Goal: Transaction & Acquisition: Obtain resource

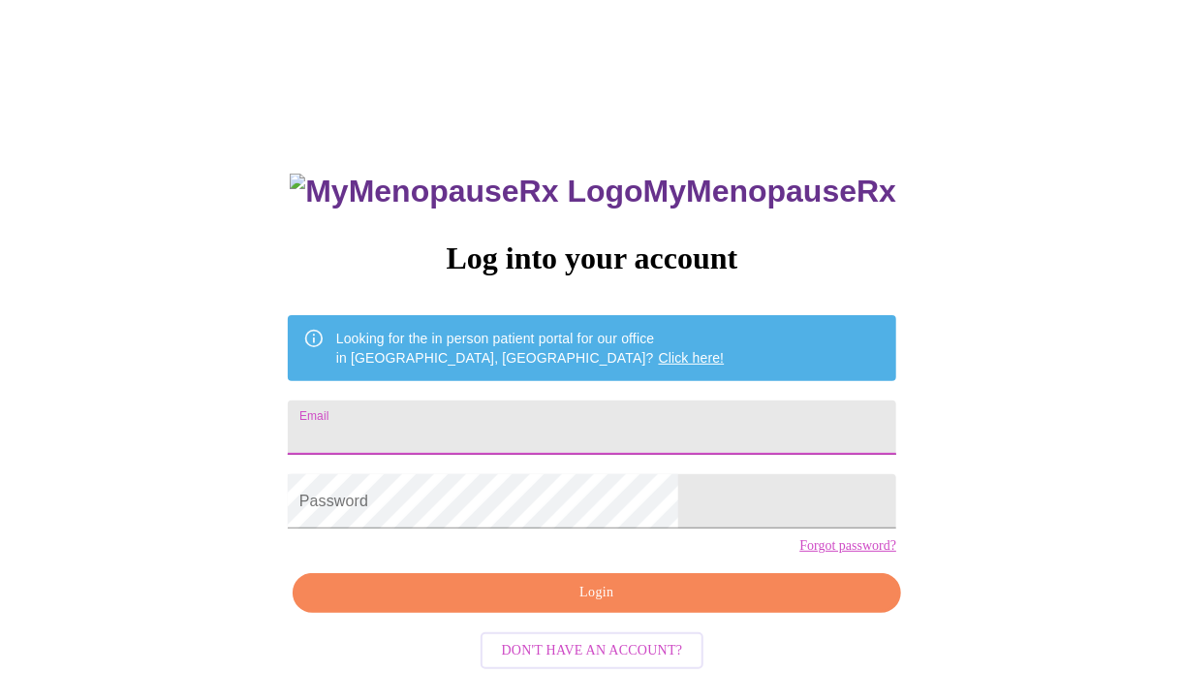
click at [574, 419] on input "Email" at bounding box center [592, 427] width 609 height 54
type input "laurastroup@live.com"
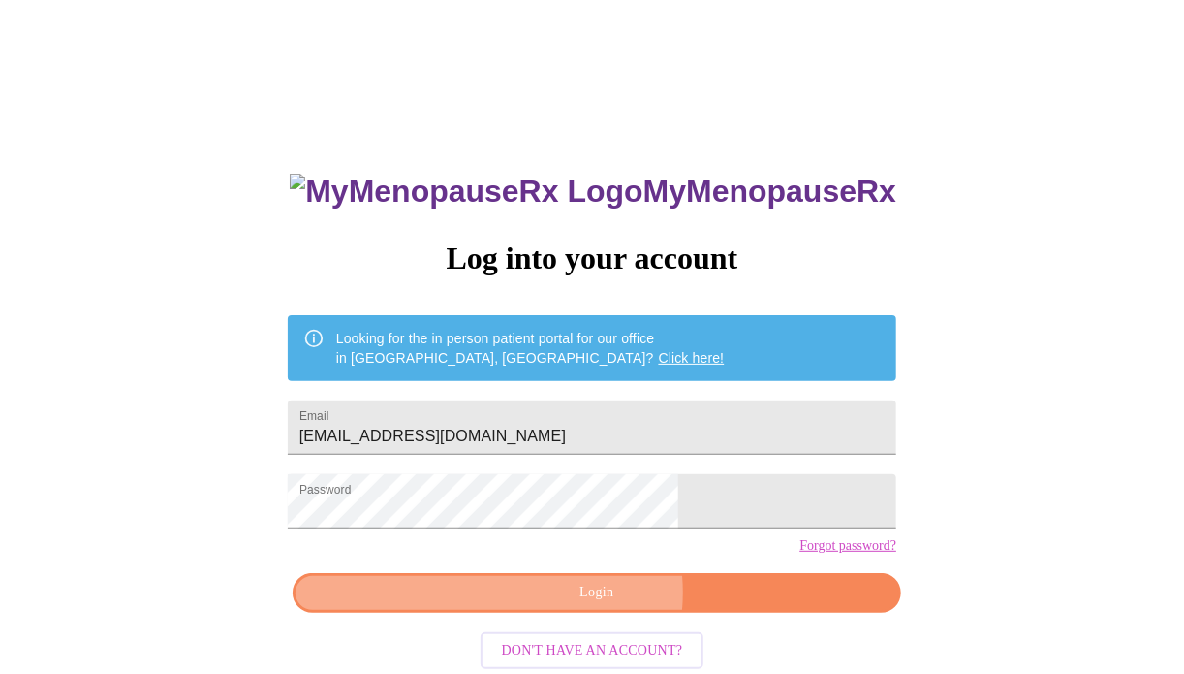
click at [596, 605] on span "Login" at bounding box center [597, 593] width 564 height 24
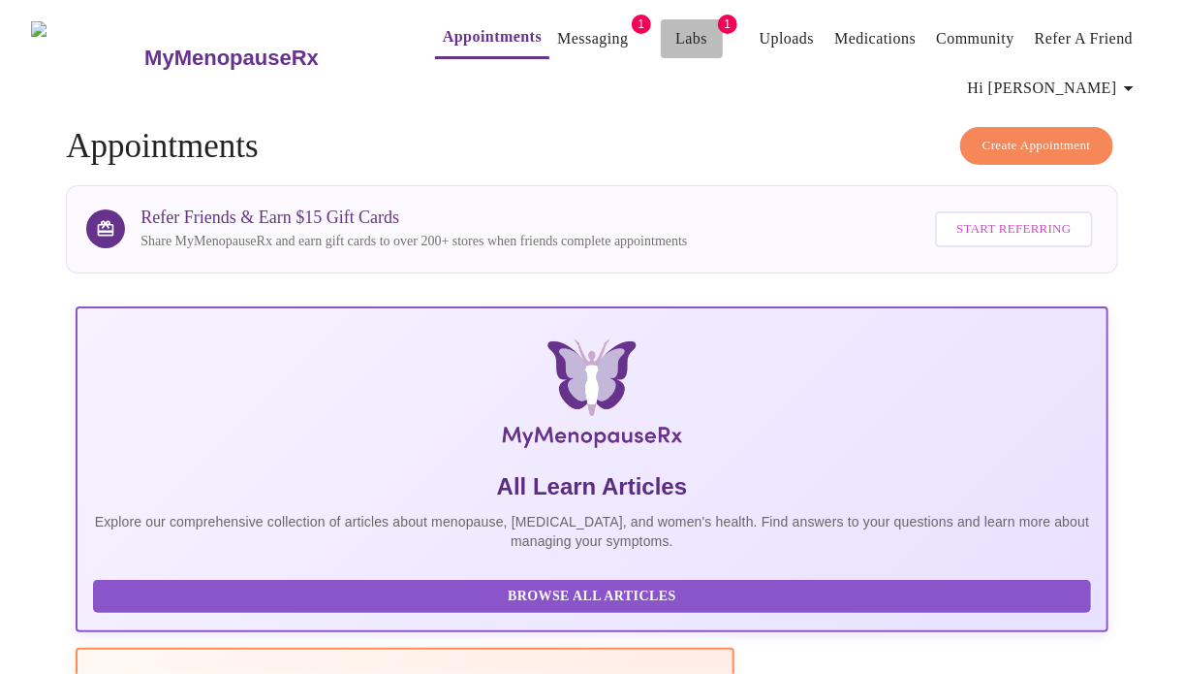
click at [676, 35] on link "Labs" at bounding box center [692, 38] width 32 height 27
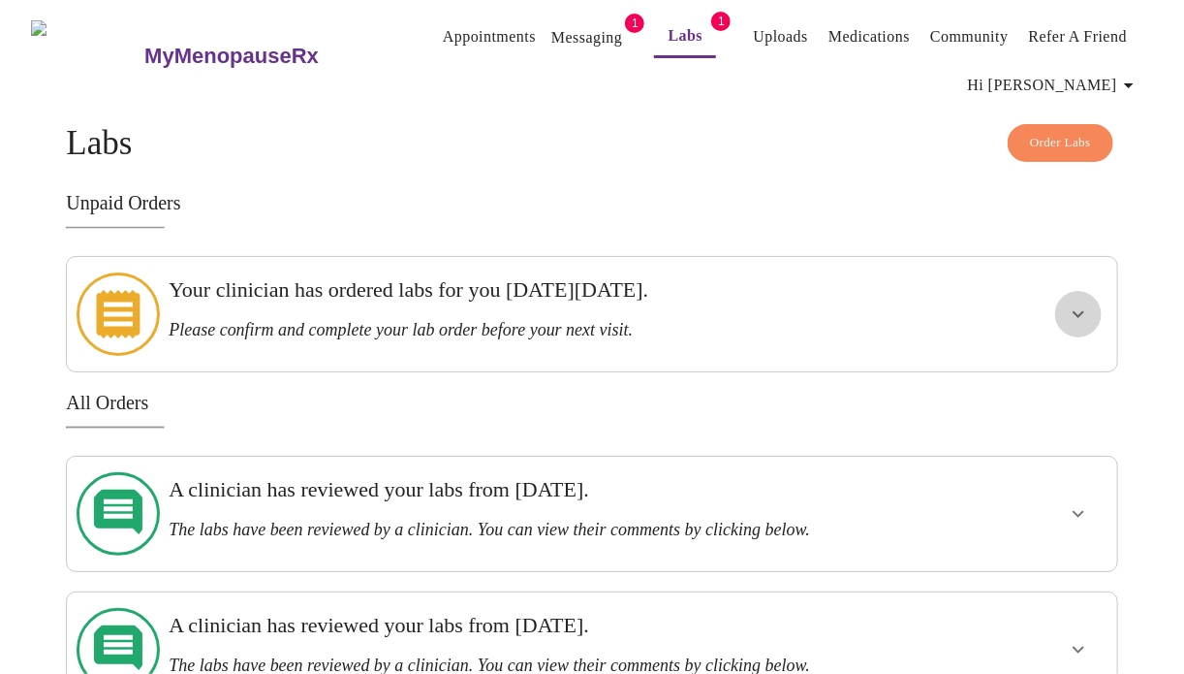
click at [1081, 302] on icon "show more" at bounding box center [1078, 313] width 23 height 23
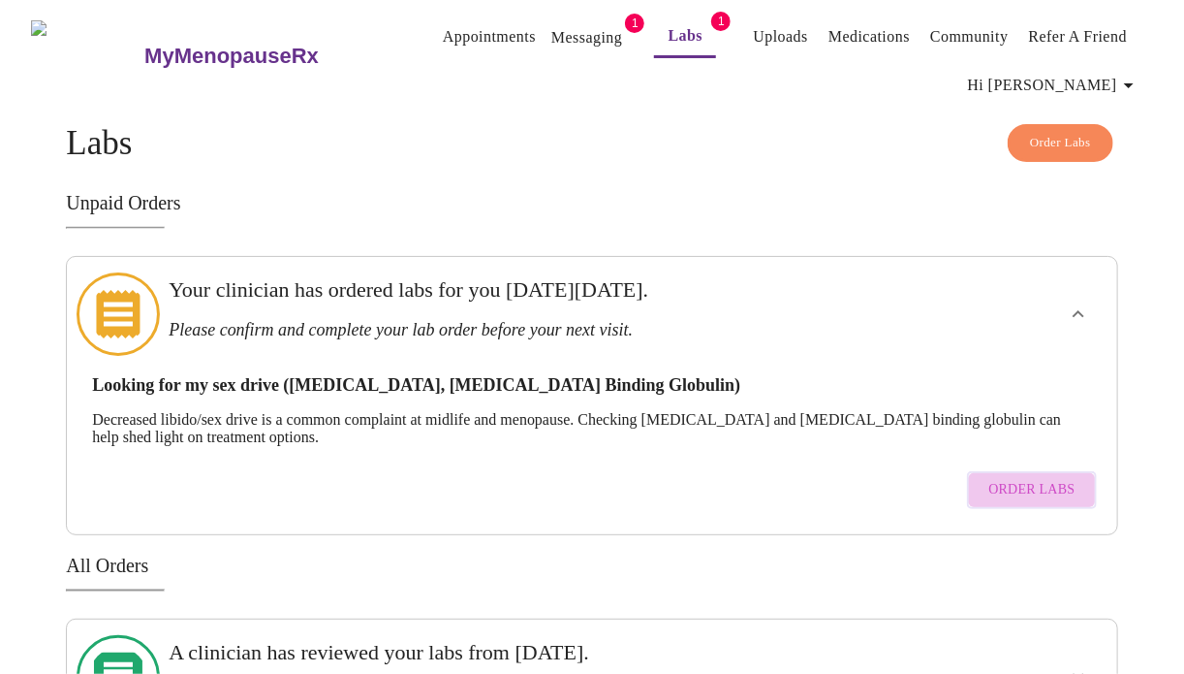
click at [1046, 478] on span "Order Labs" at bounding box center [1032, 490] width 86 height 24
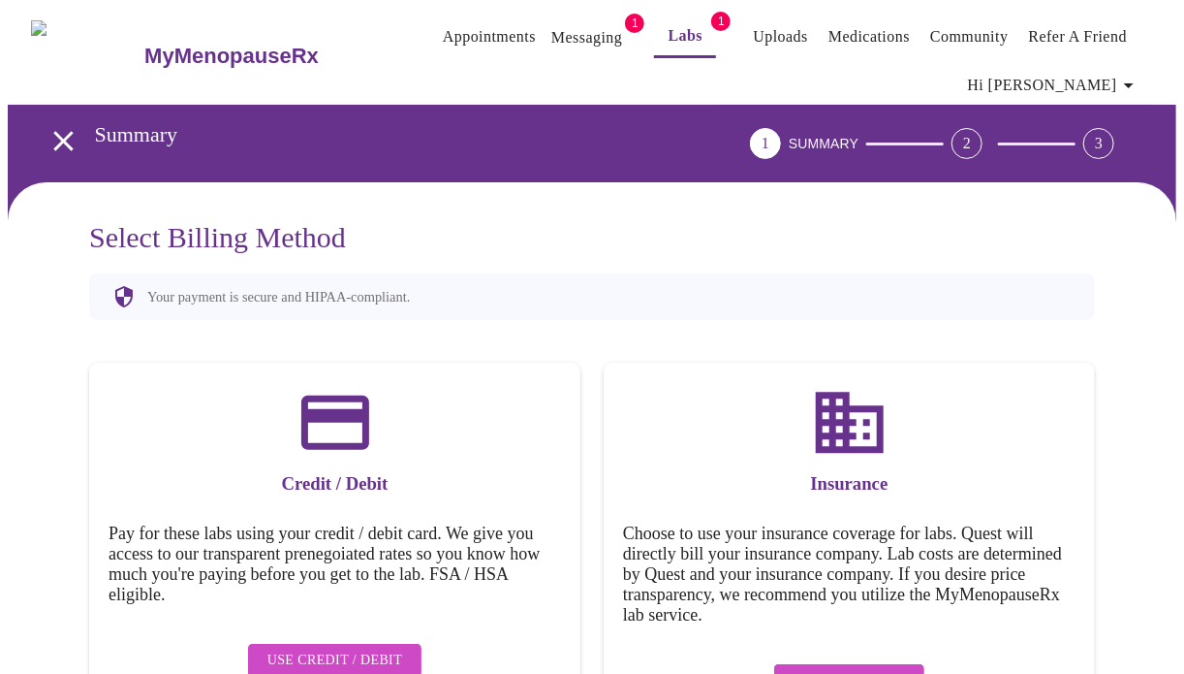
scroll to position [58, 0]
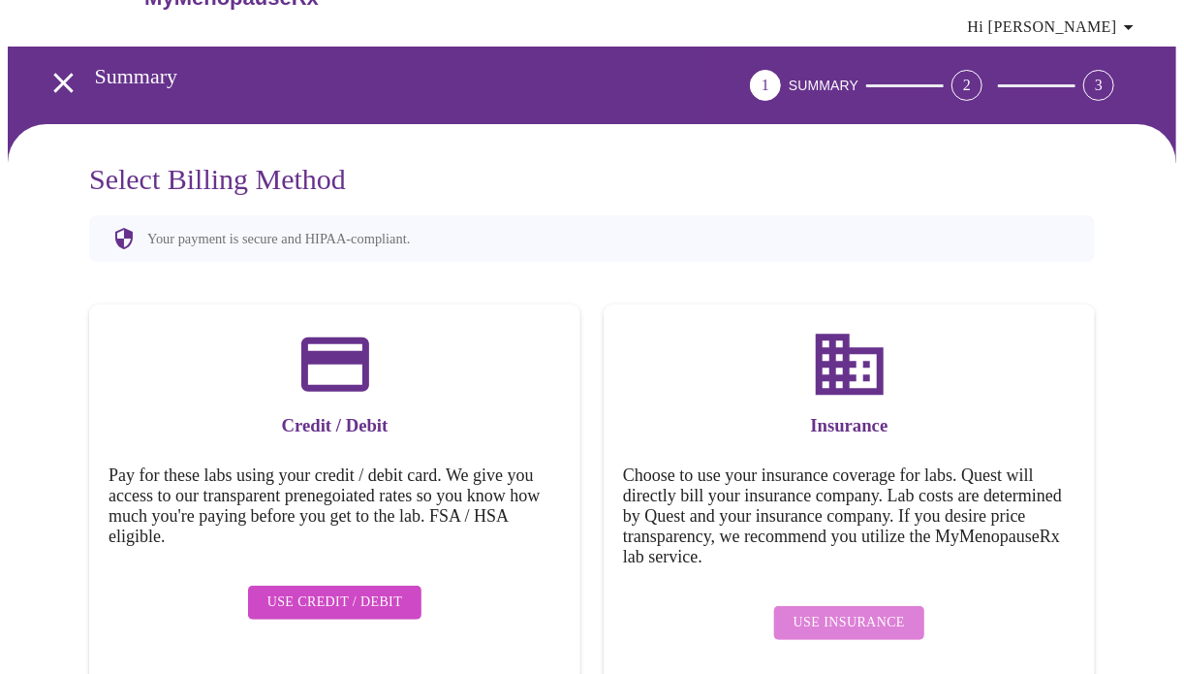
click at [881, 611] on span "Use Insurance" at bounding box center [849, 623] width 111 height 24
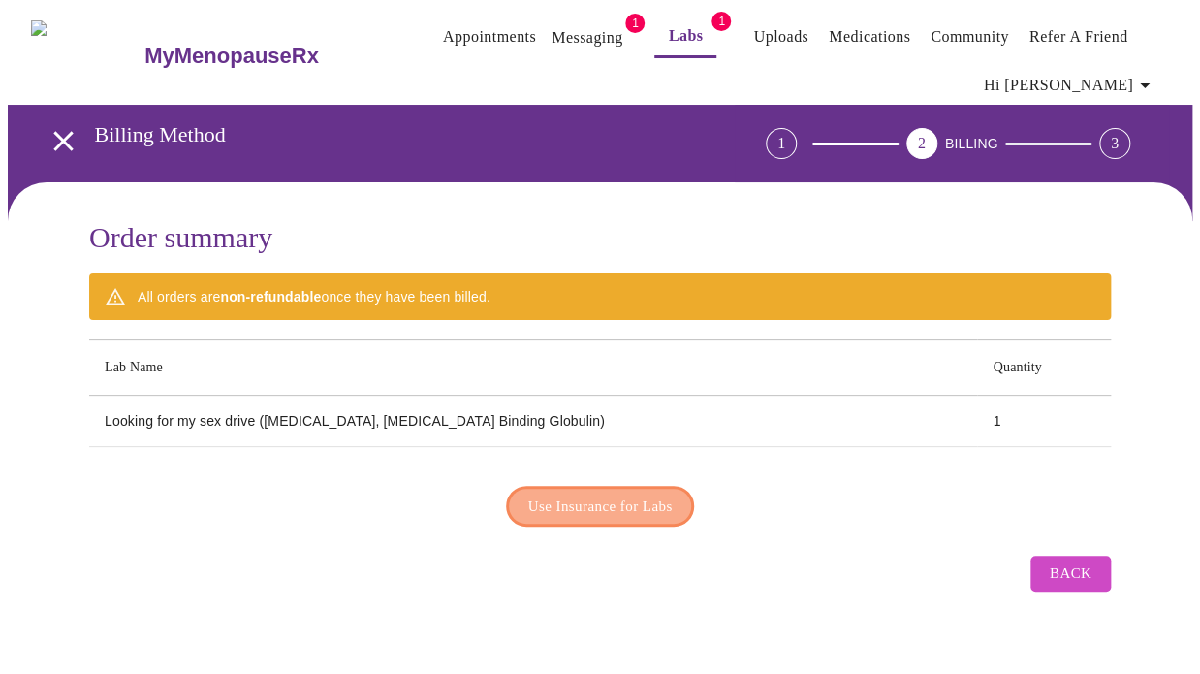
click at [608, 498] on span "Use Insurance for Labs" at bounding box center [600, 505] width 144 height 25
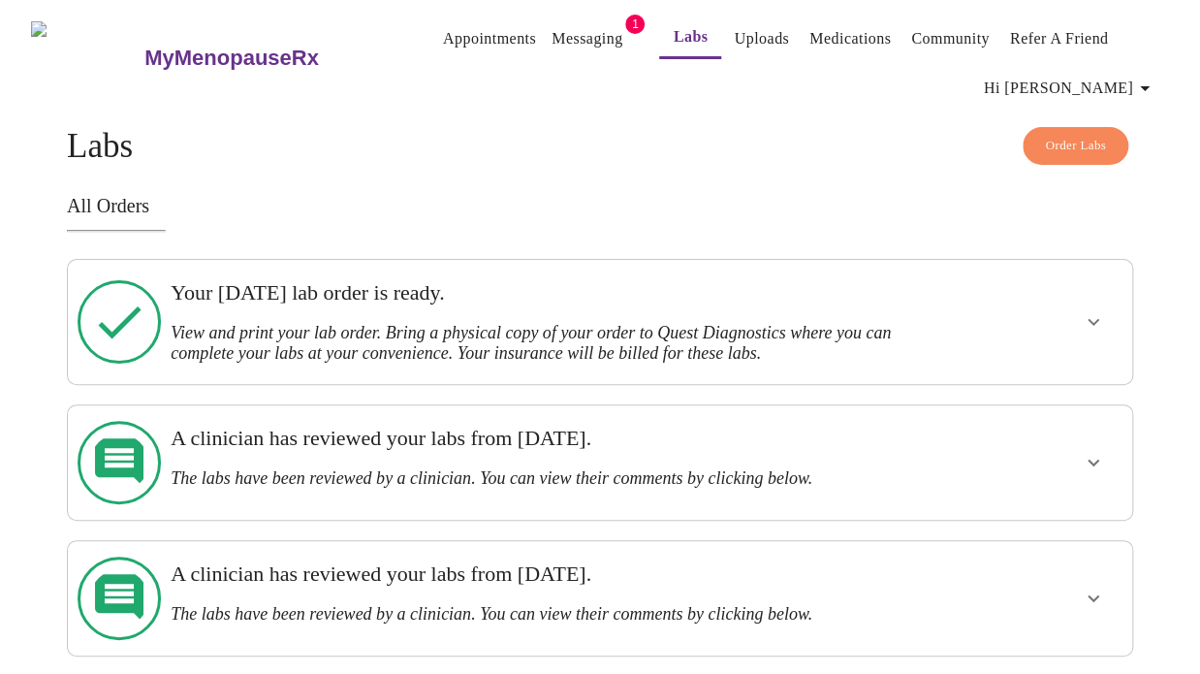
click at [585, 323] on h3 "View and print your lab order. Bring a physical copy of your order to Quest Dia…" at bounding box center [548, 343] width 755 height 41
click at [1090, 317] on icon "show more" at bounding box center [1093, 321] width 23 height 23
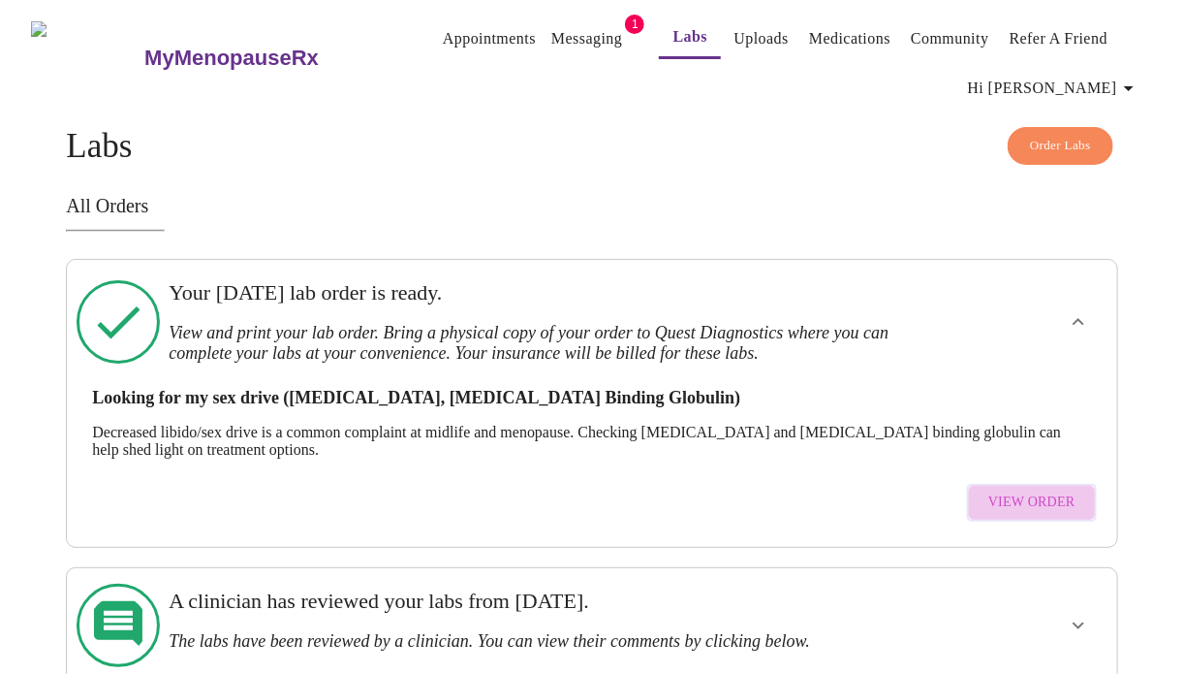
click at [1047, 490] on span "View Order" at bounding box center [1032, 502] width 87 height 24
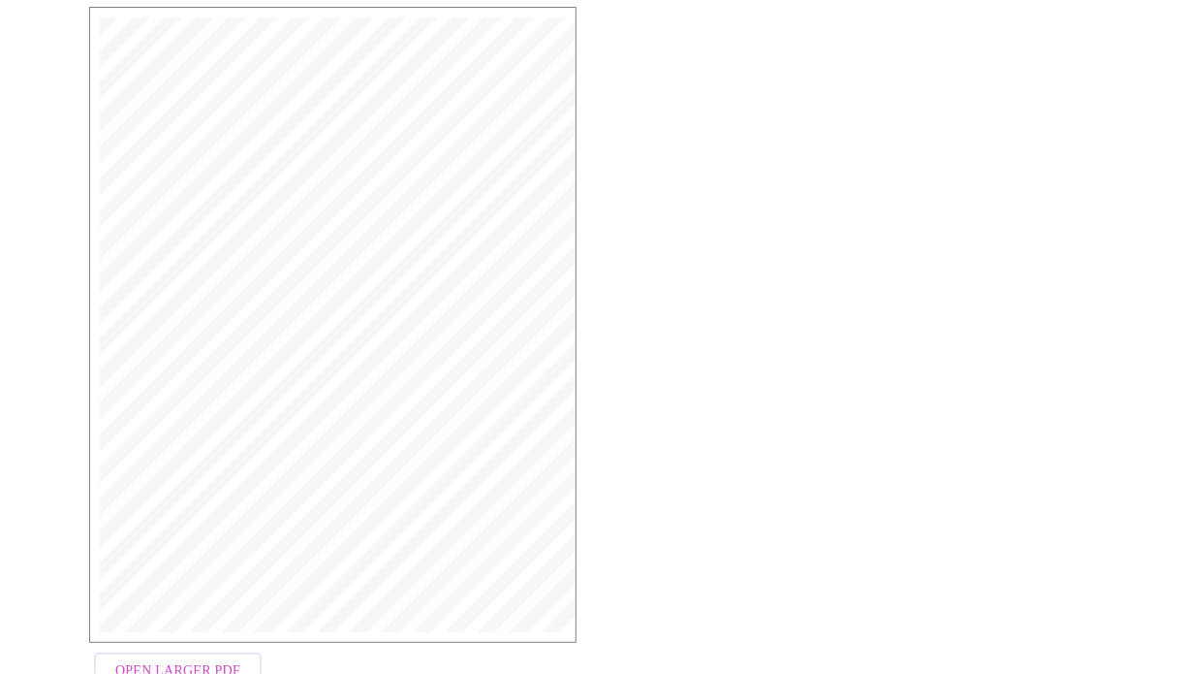
scroll to position [456, 0]
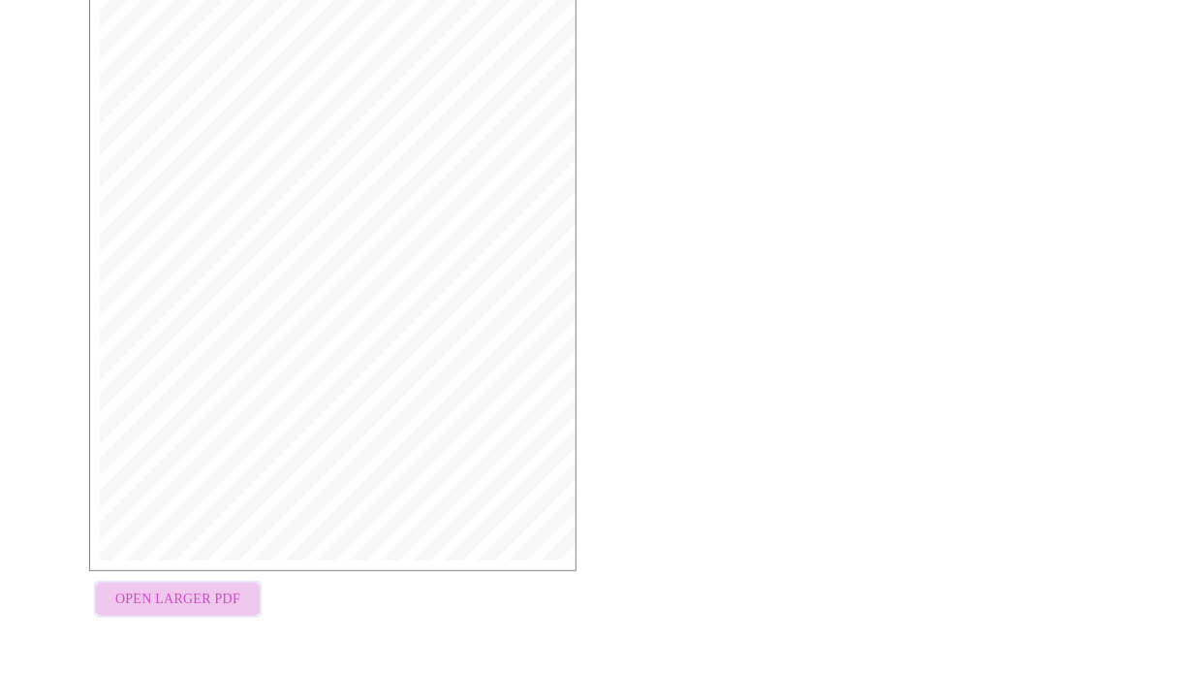
click at [188, 609] on span "Open Larger PDF" at bounding box center [177, 599] width 125 height 24
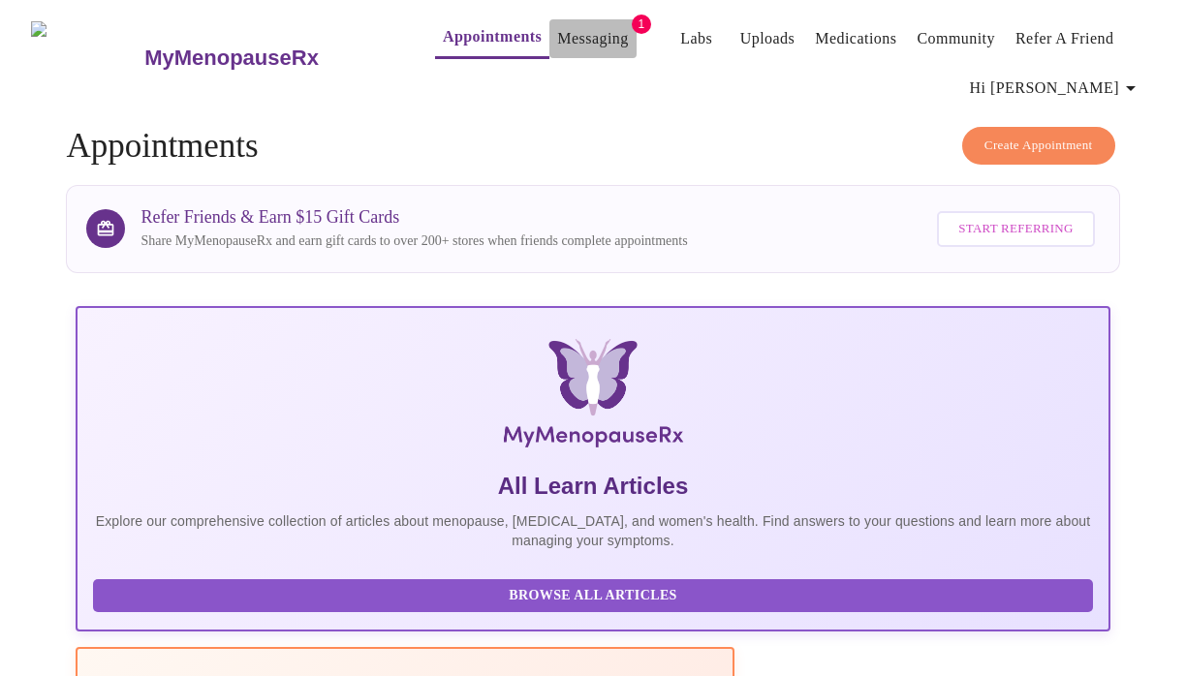
click at [564, 30] on link "Messaging" at bounding box center [592, 38] width 71 height 27
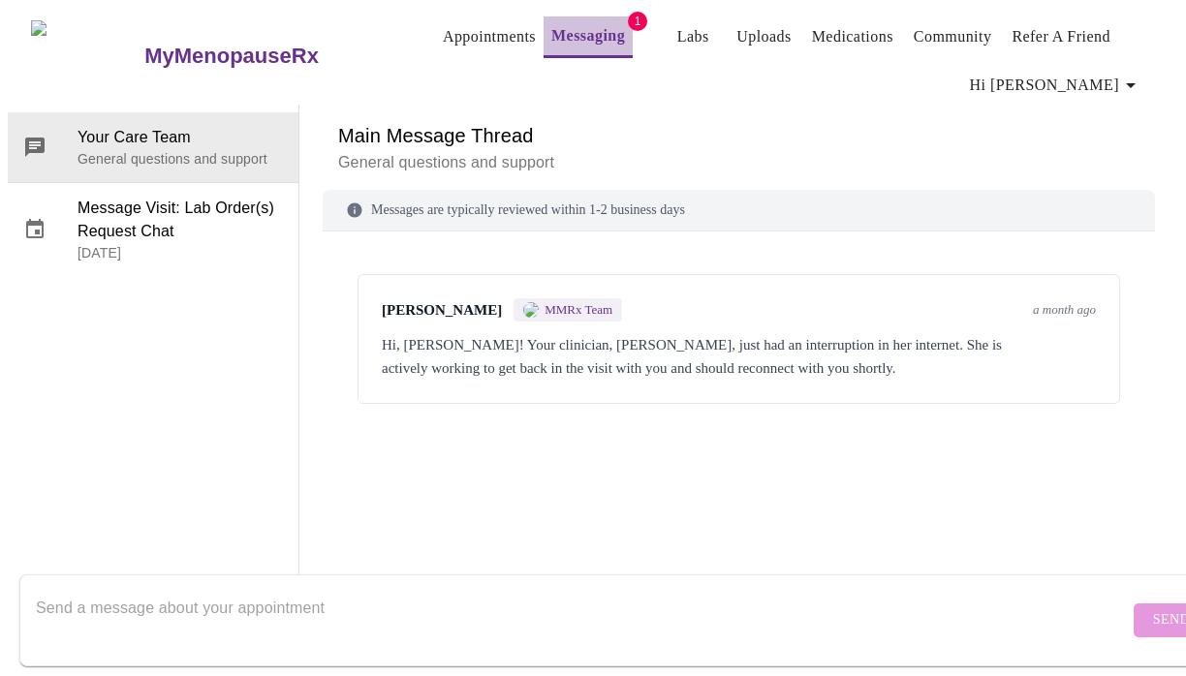
click at [567, 27] on link "Messaging" at bounding box center [588, 35] width 74 height 27
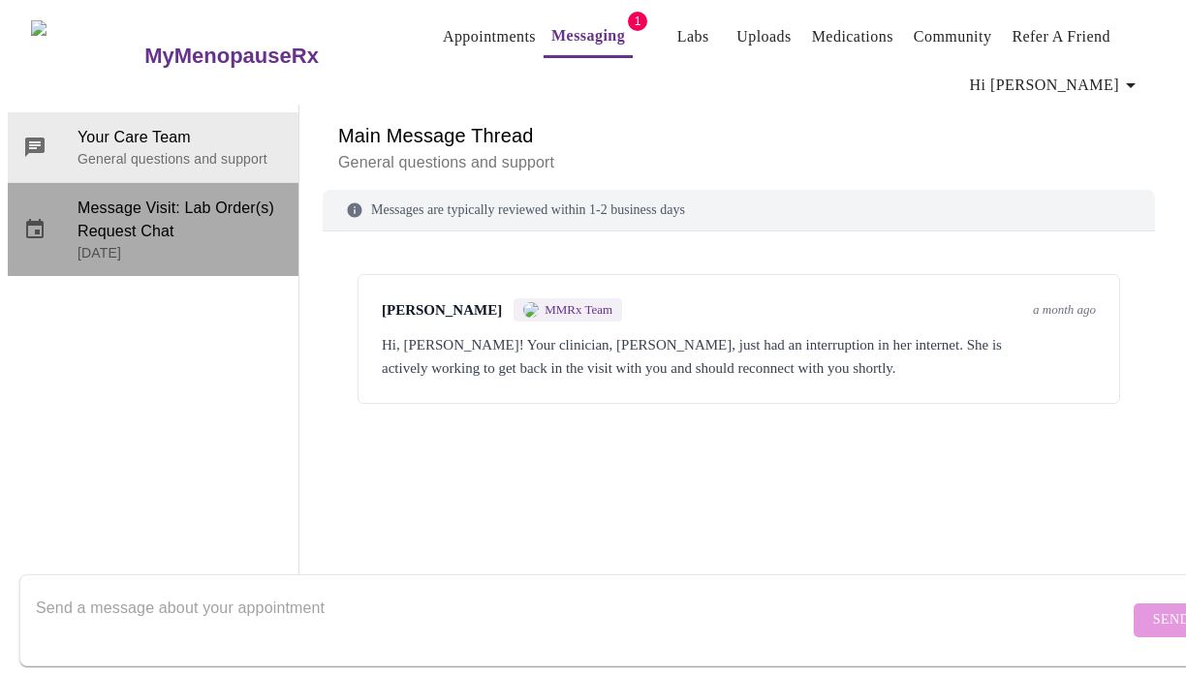
click at [139, 217] on span "Message Visit: Lab Order(s) Request Chat" at bounding box center [180, 220] width 205 height 47
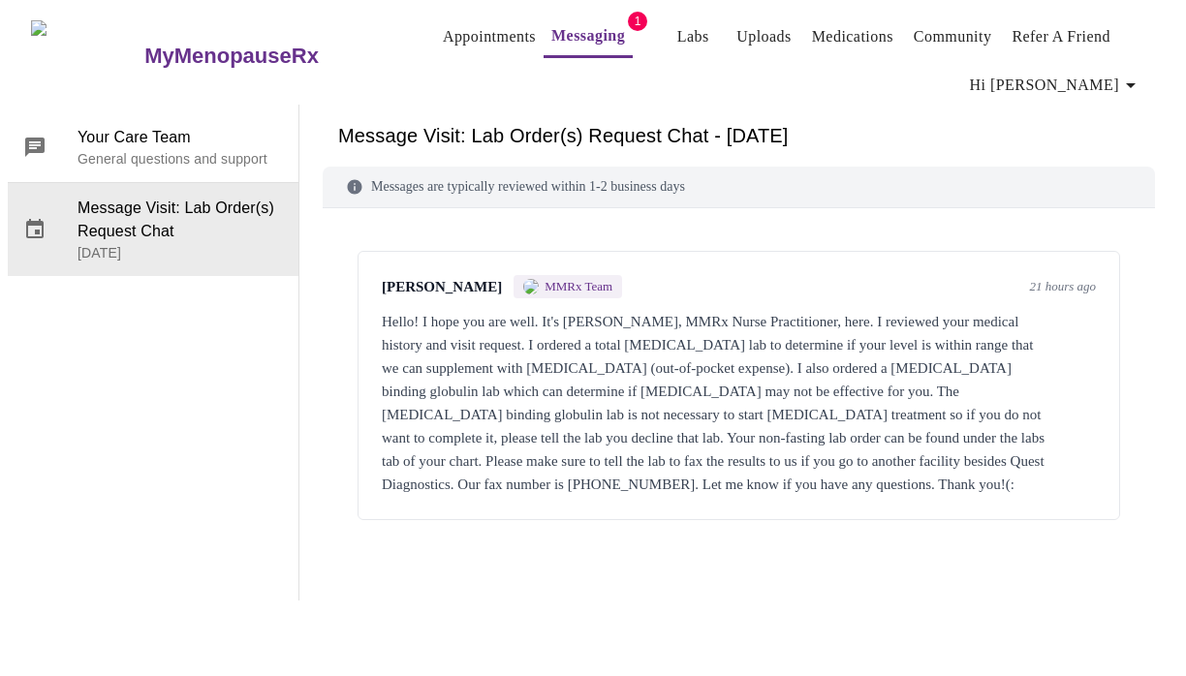
scroll to position [97, 0]
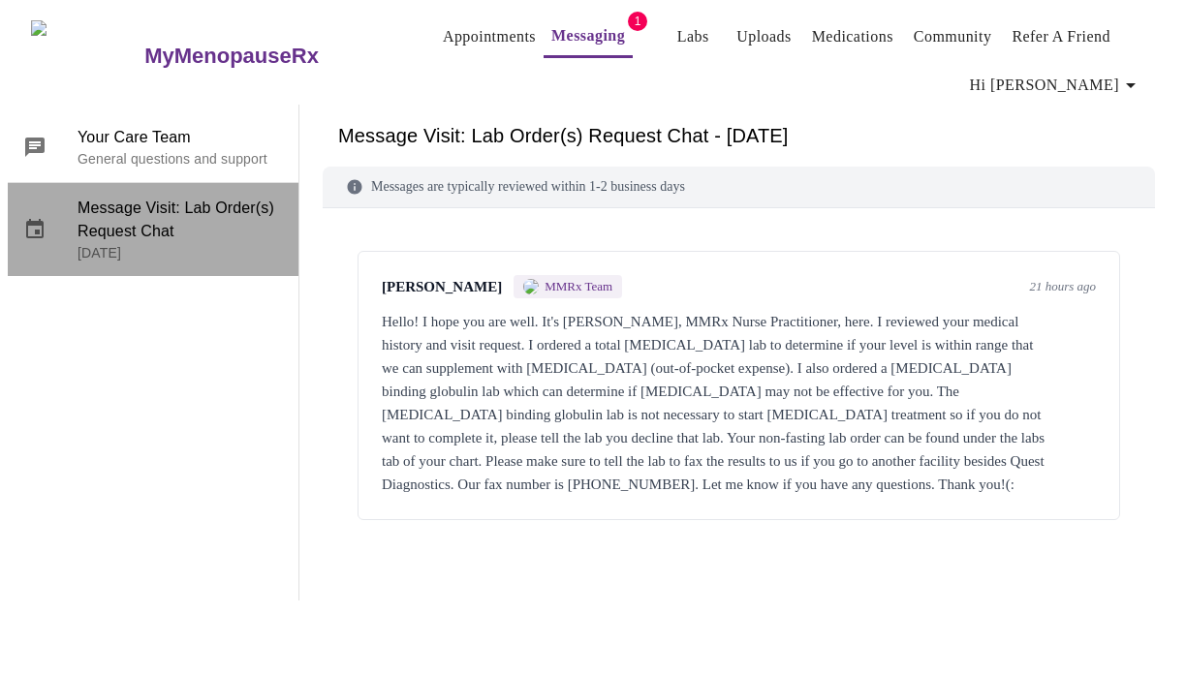
click at [229, 243] on p "[DATE]" at bounding box center [180, 252] width 205 height 19
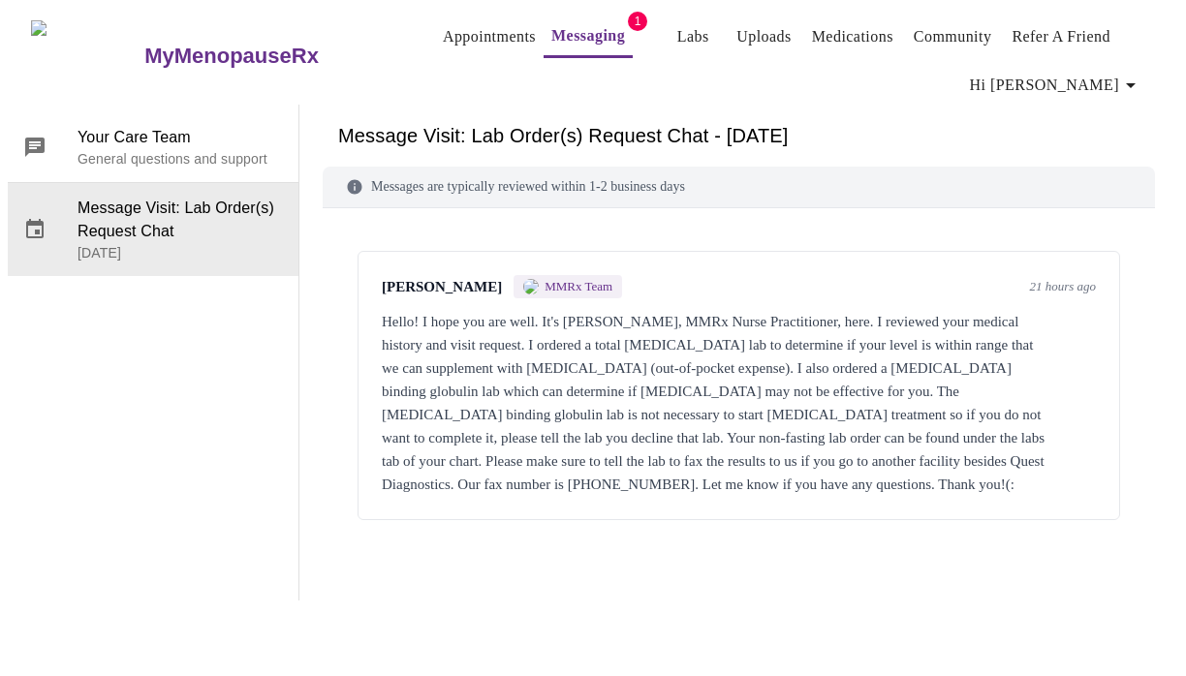
click at [546, 279] on span "MMRx Team" at bounding box center [579, 287] width 68 height 16
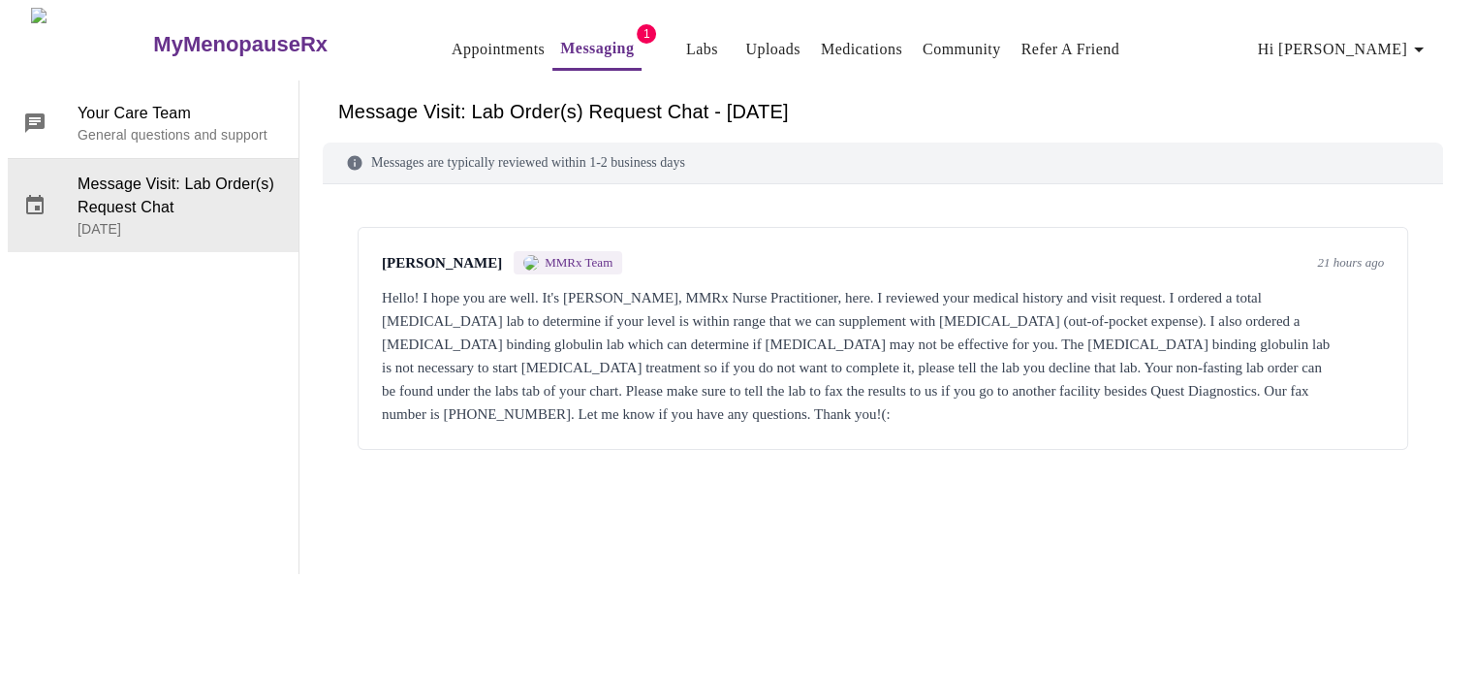
scroll to position [0, 0]
click at [348, 158] on icon at bounding box center [355, 163] width 15 height 15
click at [354, 154] on icon at bounding box center [354, 162] width 17 height 17
click at [560, 42] on link "Messaging" at bounding box center [597, 48] width 74 height 27
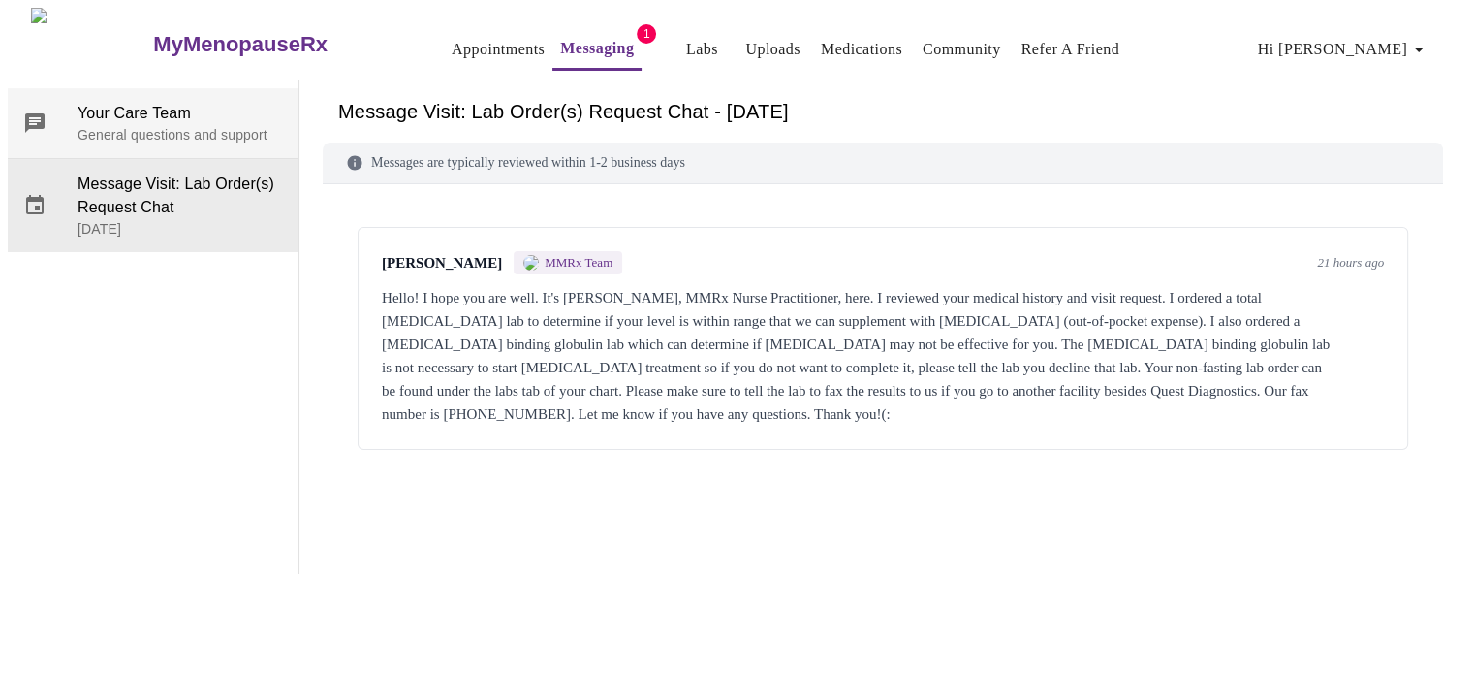
click at [197, 112] on span "Your Care Team" at bounding box center [180, 113] width 205 height 23
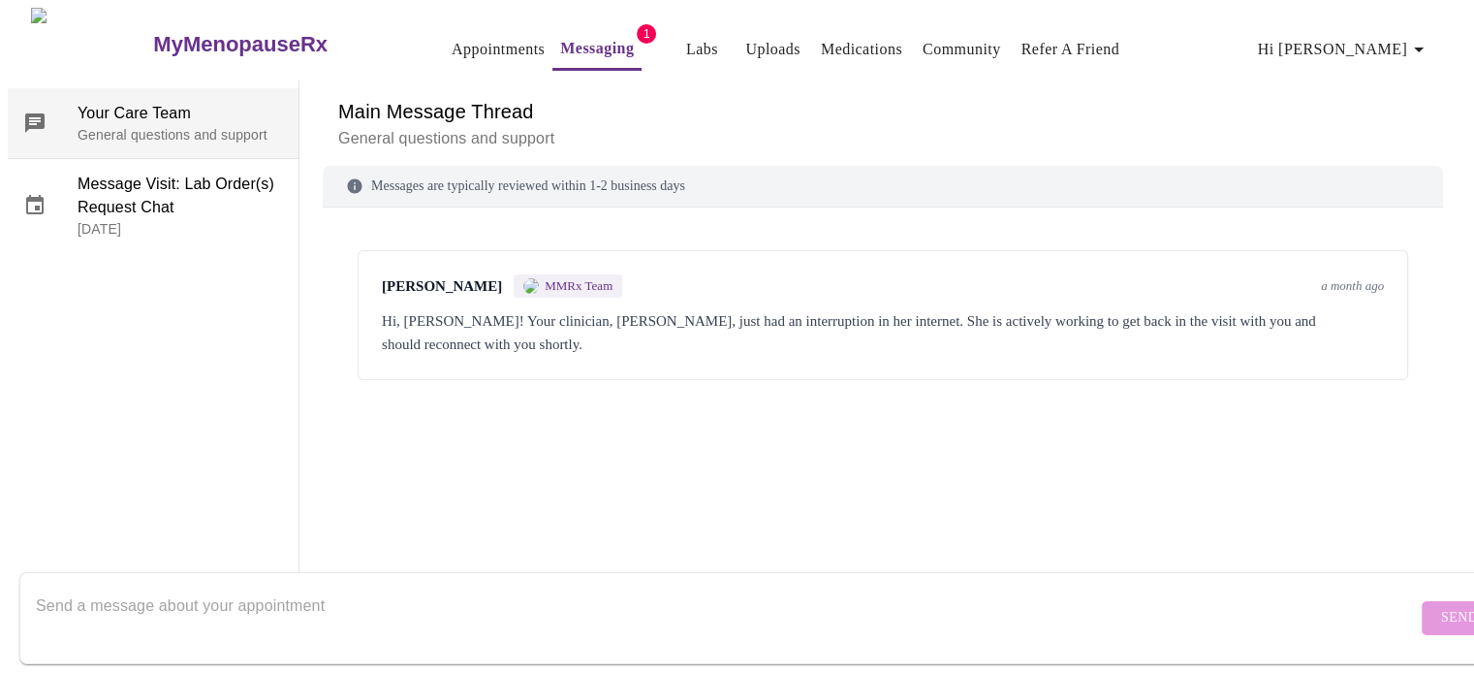
scroll to position [73, 0]
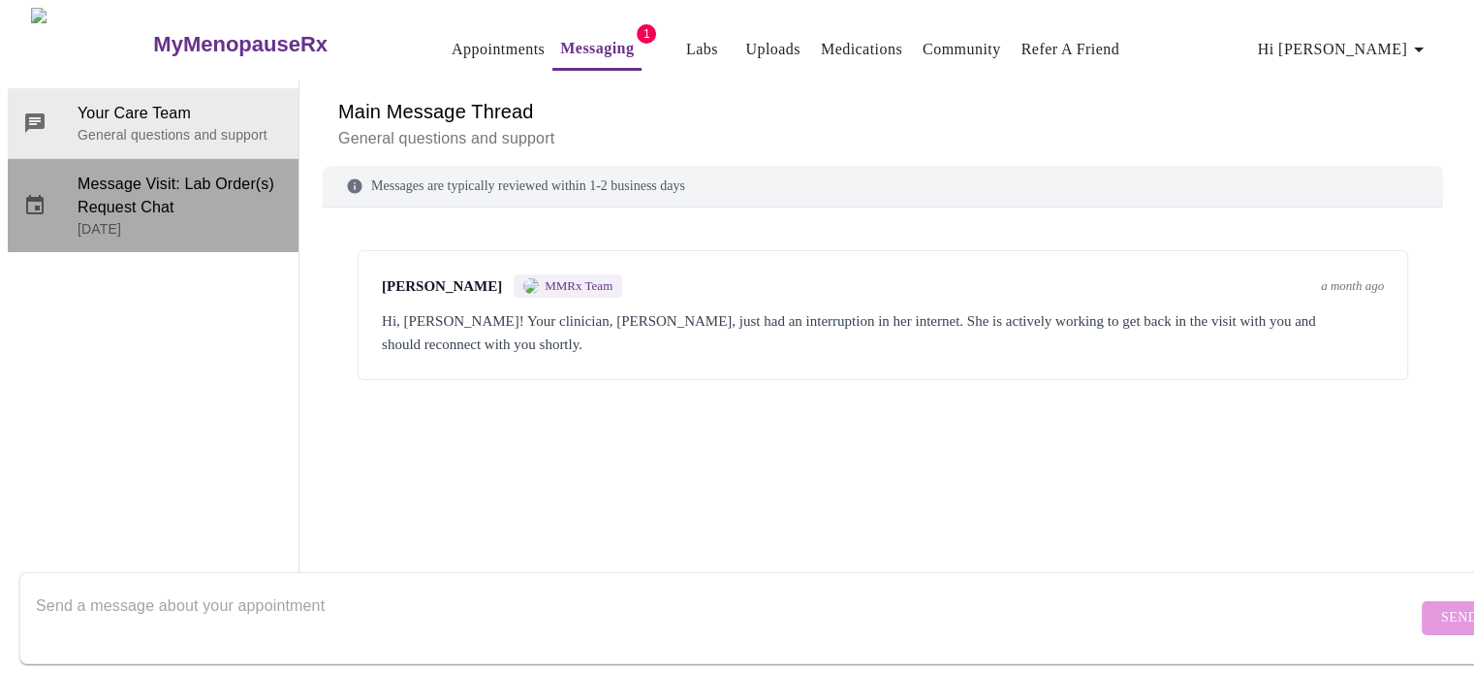
click at [190, 173] on span "Message Visit: Lab Order(s) Request Chat" at bounding box center [180, 196] width 205 height 47
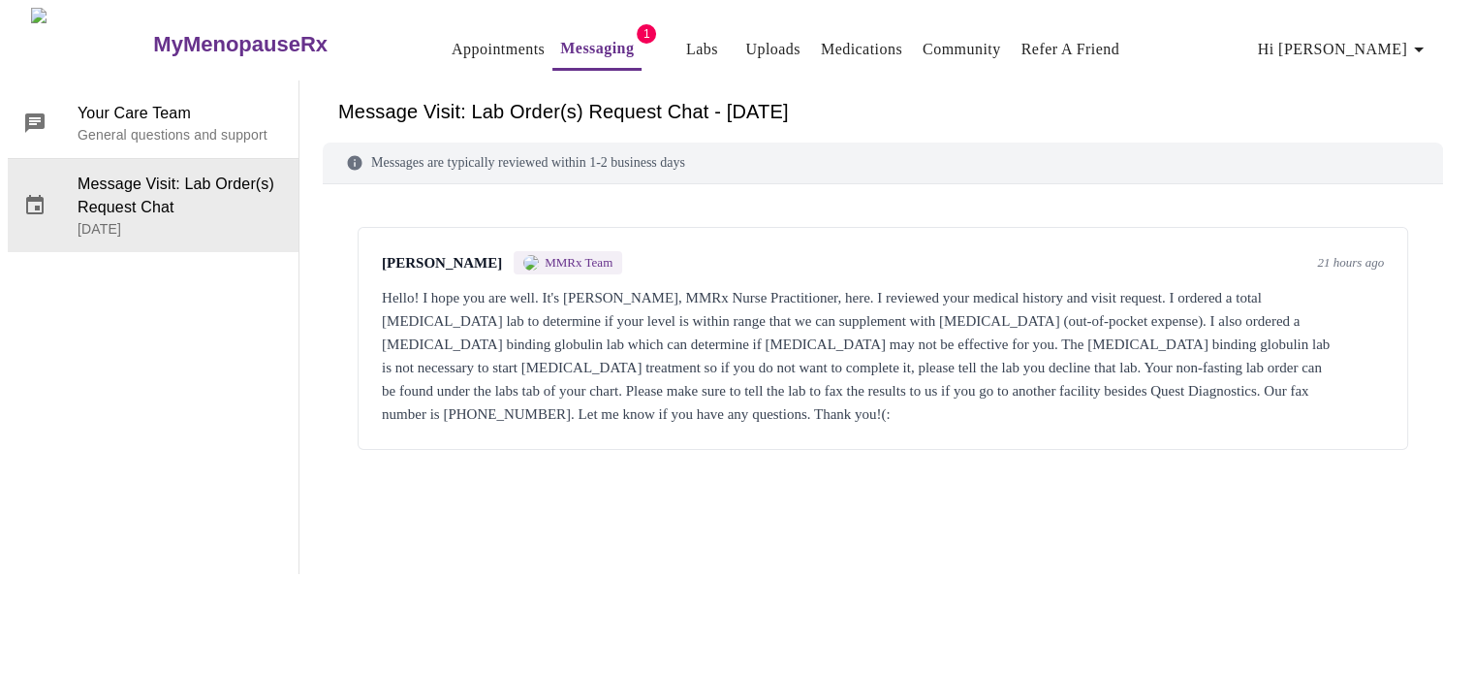
scroll to position [0, 0]
click at [637, 27] on span "1" at bounding box center [646, 33] width 19 height 19
drag, startPoint x: 1376, startPoint y: 354, endPoint x: 1442, endPoint y: 107, distance: 255.8
click at [1185, 107] on div "Message Visit: Lab Order(s) Request Chat - [DATE]" at bounding box center [883, 111] width 1120 height 62
click at [1185, 39] on icon "button" at bounding box center [1418, 49] width 23 height 23
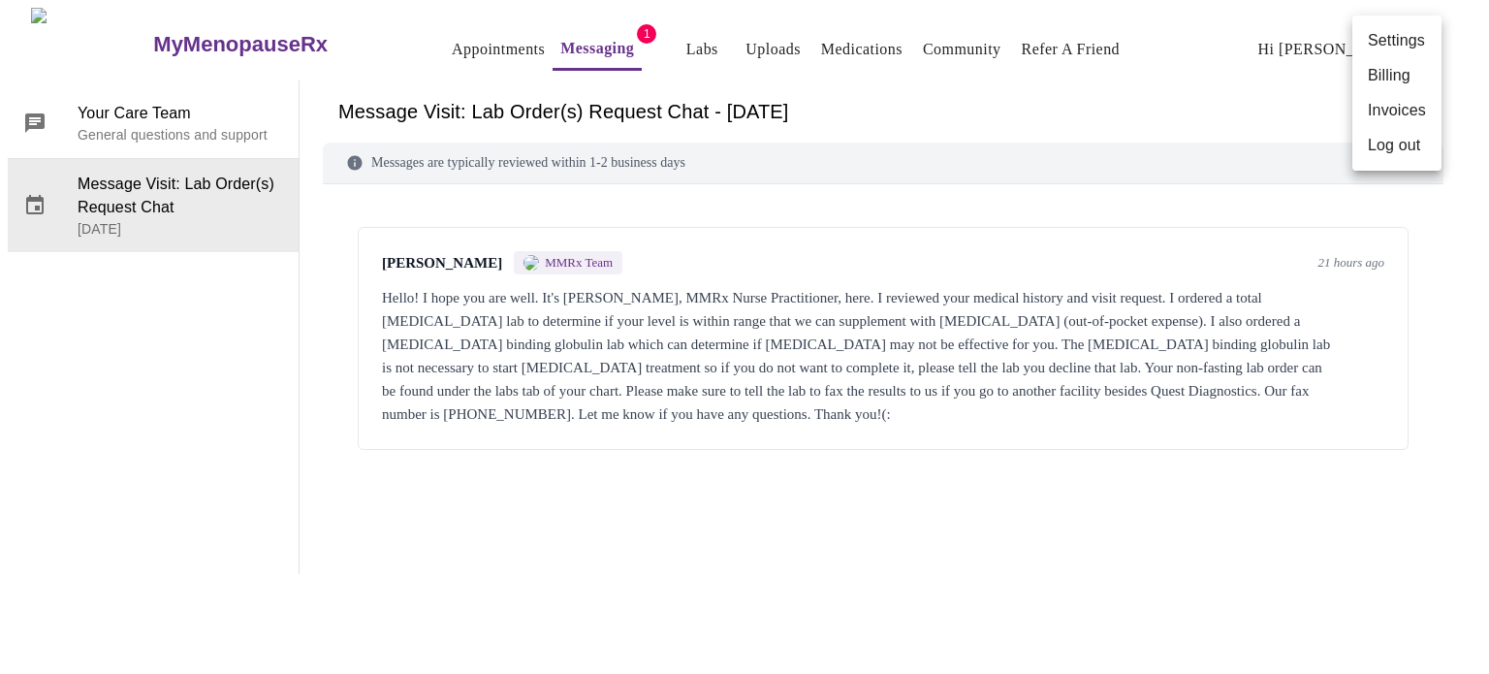
click at [1185, 173] on div at bounding box center [744, 337] width 1489 height 674
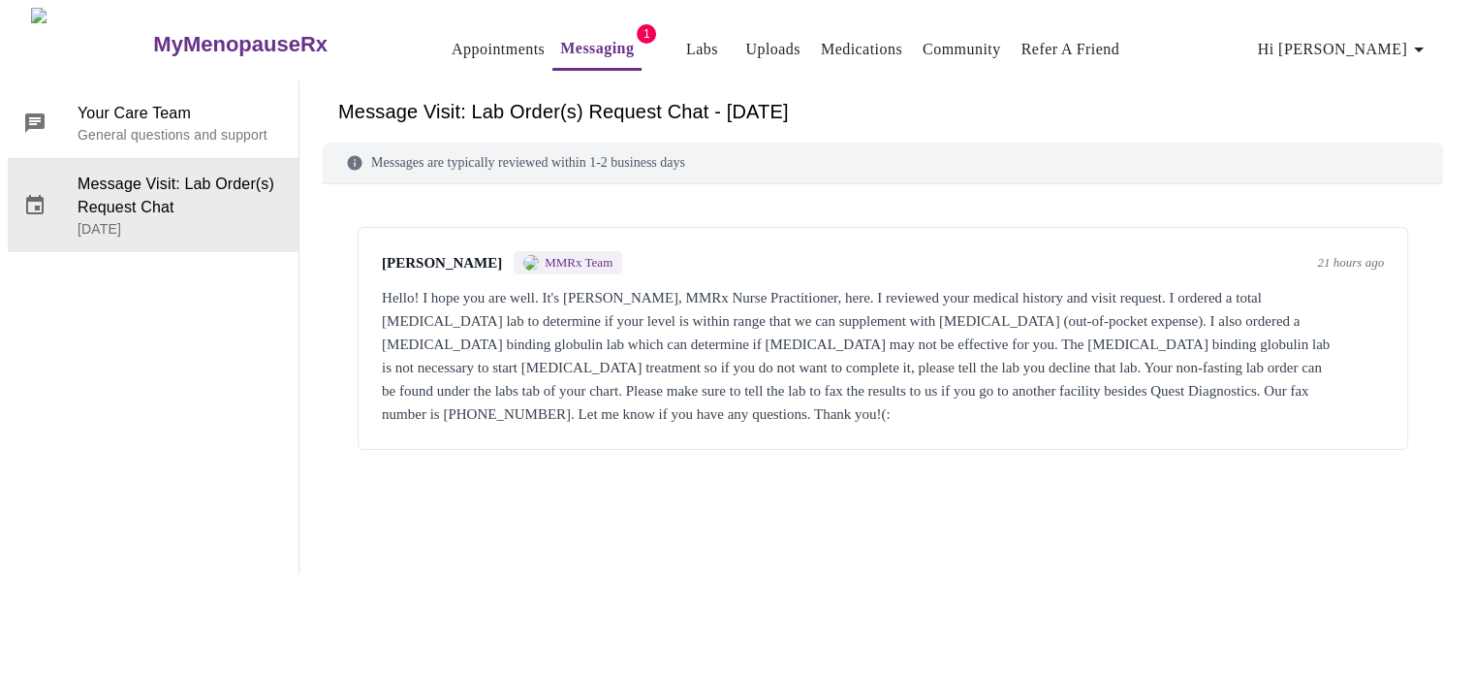
click at [884, 417] on div "Hello! I hope you are well. It's [PERSON_NAME], MMRx Nurse Practitioner, here. …" at bounding box center [883, 356] width 1002 height 140
click at [925, 407] on div "Hello! I hope you are well. It's [PERSON_NAME], MMRx Nurse Practitioner, here. …" at bounding box center [883, 356] width 1002 height 140
drag, startPoint x: 927, startPoint y: 409, endPoint x: 855, endPoint y: 433, distance: 75.7
click at [855, 433] on div "[PERSON_NAME] MMRx Team 21 hours ago Hello! I hope you are well. It's [PERSON_N…" at bounding box center [883, 338] width 1051 height 223
click at [996, 326] on div "Hello! I hope you are well. It's [PERSON_NAME], MMRx Nurse Practitioner, here. …" at bounding box center [883, 356] width 1002 height 140
